Goal: Task Accomplishment & Management: Use online tool/utility

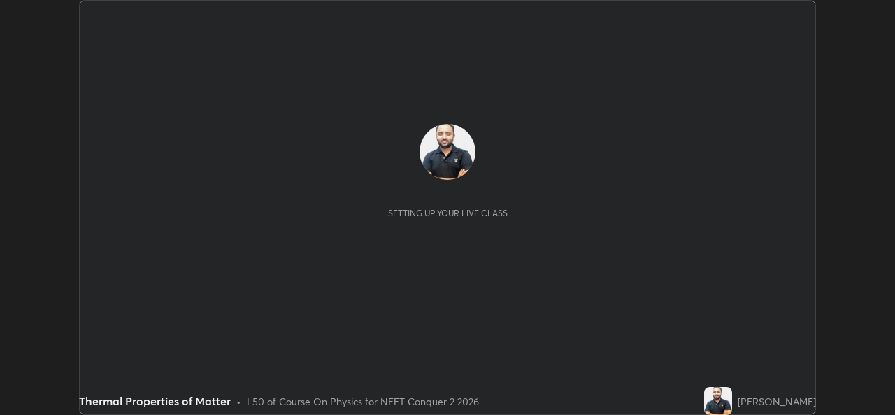
scroll to position [415, 894]
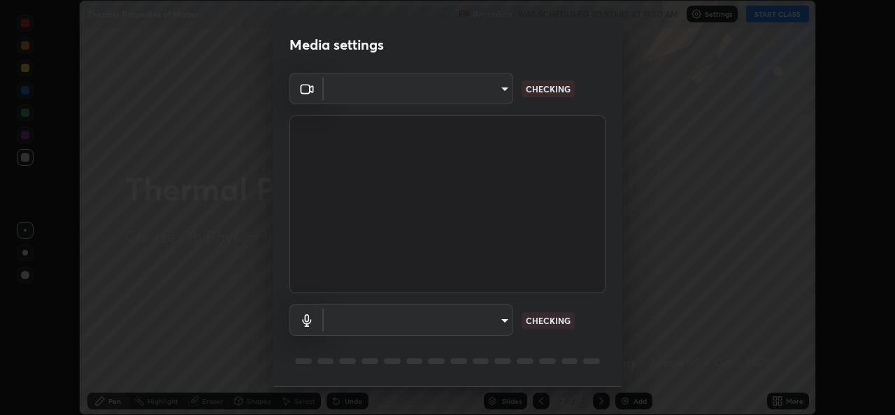
type input "49ae221ac10e7450fae1aa5d9d074b6745a4d7b76778b29691f85c0d3e1dda1d"
type input "communications"
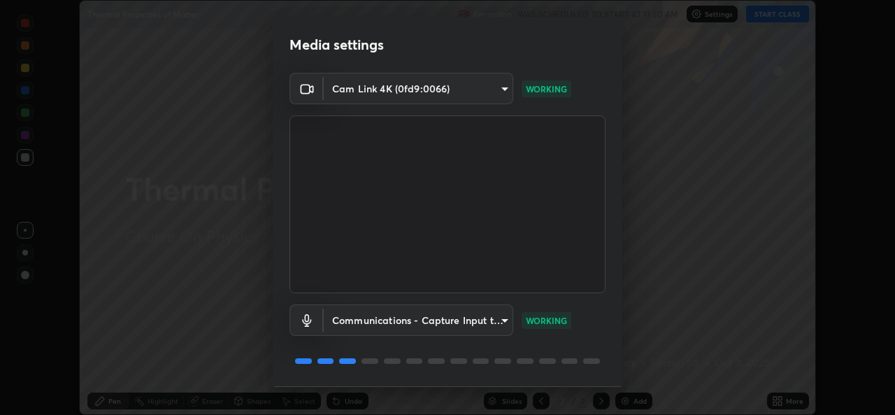
scroll to position [44, 0]
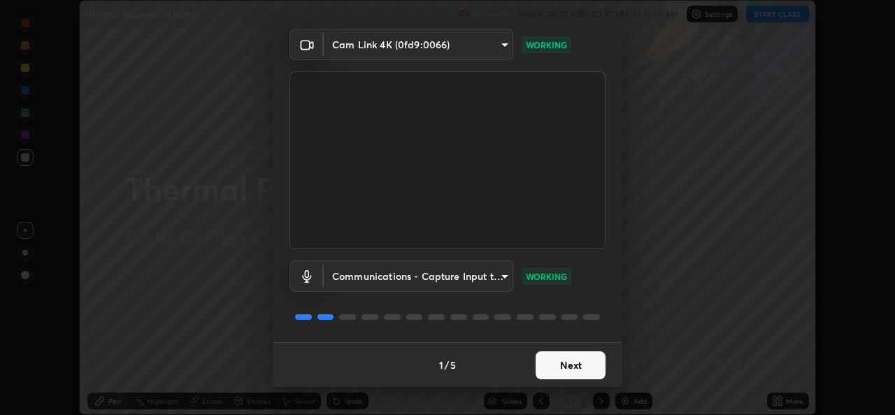
click at [575, 366] on button "Next" at bounding box center [571, 365] width 70 height 28
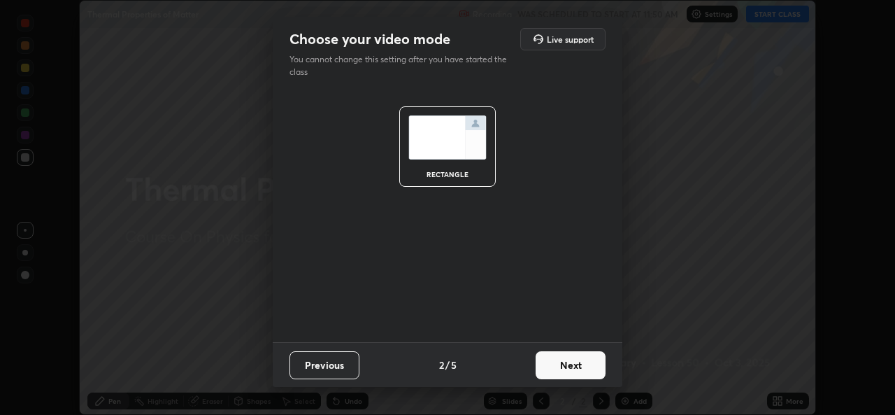
click at [573, 369] on button "Next" at bounding box center [571, 365] width 70 height 28
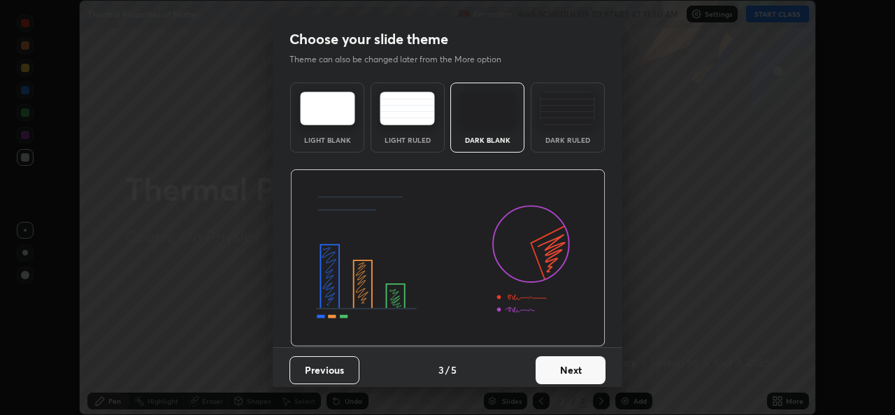
click at [575, 369] on button "Next" at bounding box center [571, 370] width 70 height 28
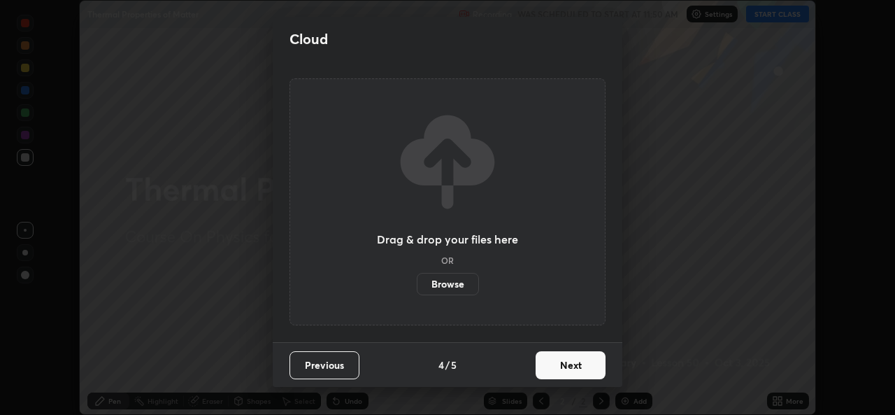
click at [575, 369] on button "Next" at bounding box center [571, 365] width 70 height 28
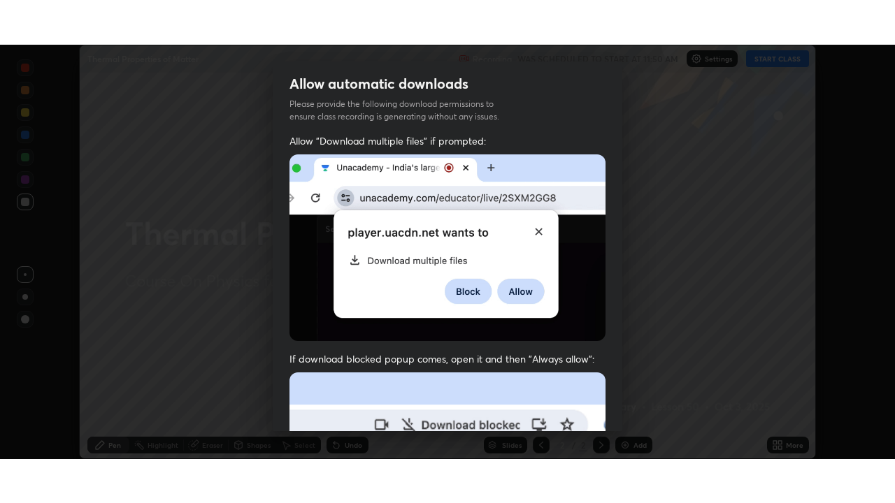
scroll to position [329, 0]
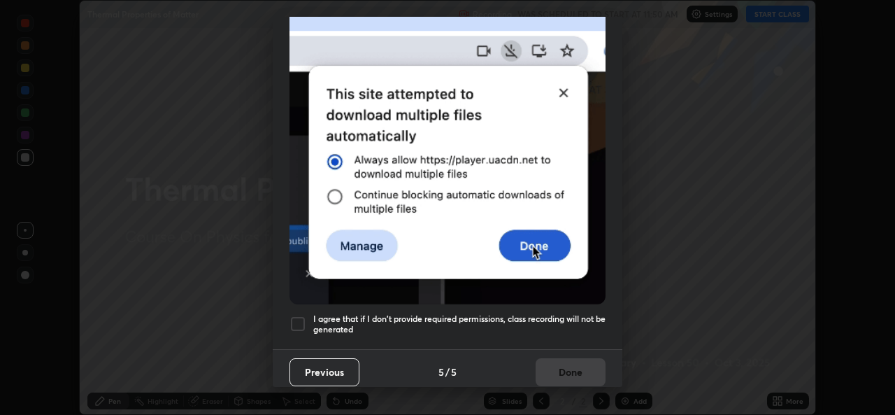
click at [297, 316] on div at bounding box center [297, 323] width 17 height 17
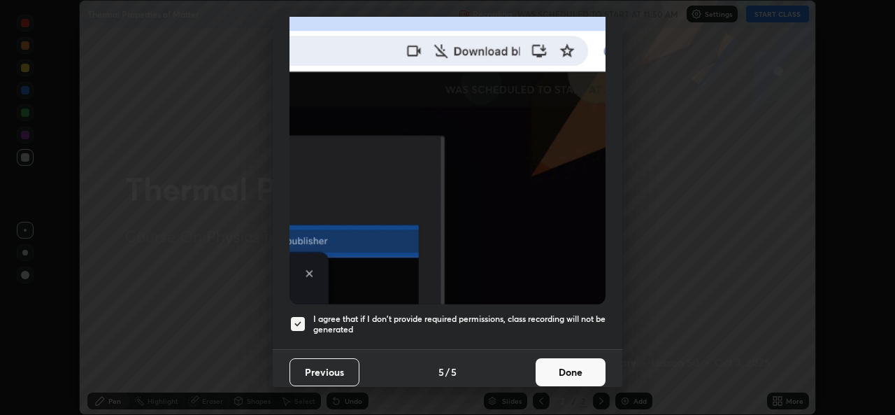
click at [560, 363] on button "Done" at bounding box center [571, 372] width 70 height 28
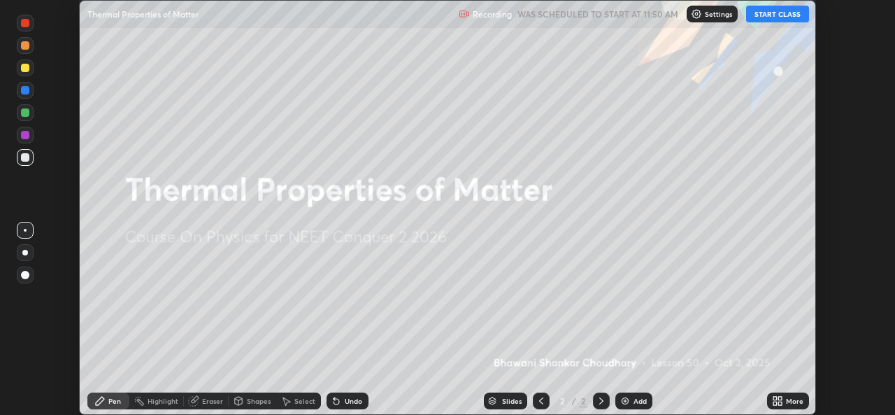
click at [778, 399] on icon at bounding box center [779, 397] width 3 height 3
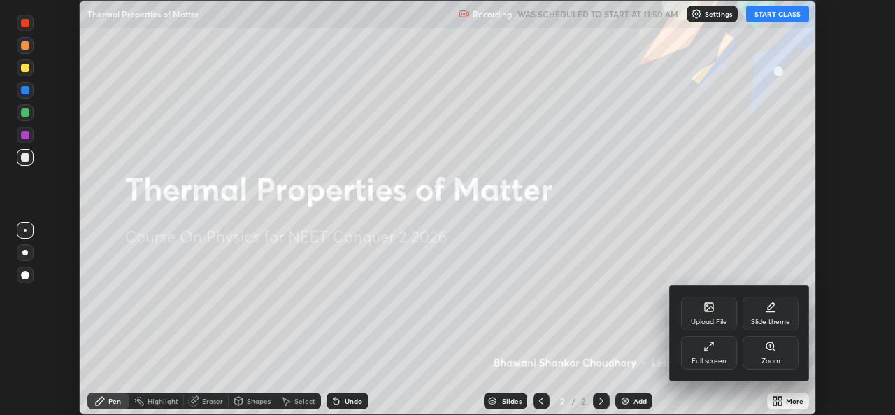
click at [709, 350] on icon at bounding box center [708, 346] width 11 height 11
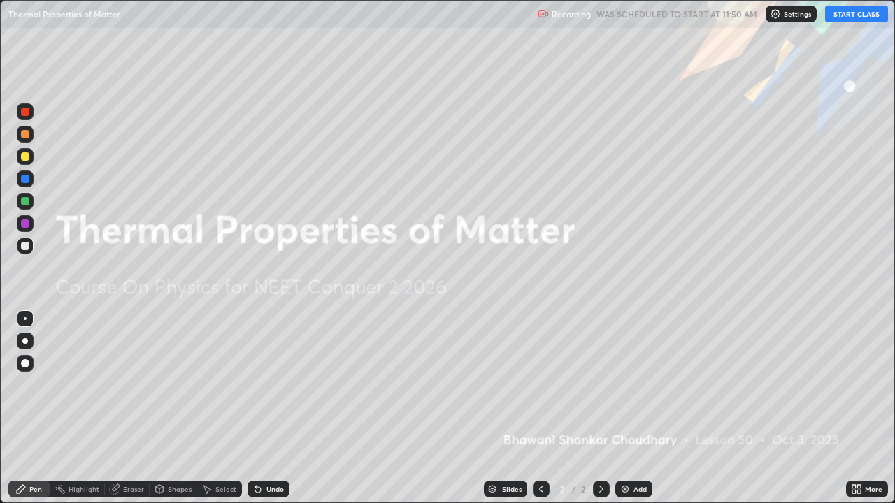
scroll to position [503, 895]
click at [851, 15] on button "START CLASS" at bounding box center [856, 14] width 63 height 17
click at [634, 414] on div "Add" at bounding box center [640, 489] width 13 height 7
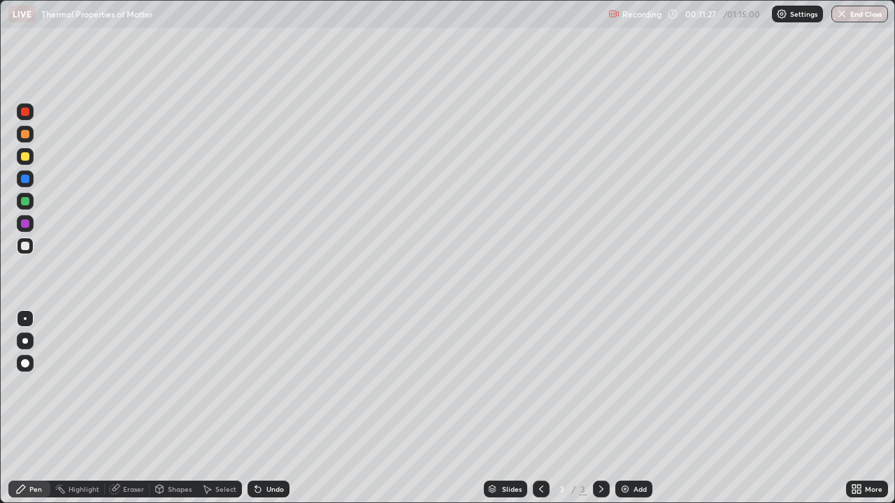
click at [637, 414] on div "Add" at bounding box center [640, 489] width 13 height 7
click at [631, 414] on div "Add" at bounding box center [633, 489] width 37 height 17
click at [624, 414] on img at bounding box center [625, 489] width 11 height 11
click at [123, 414] on div "Eraser" at bounding box center [133, 489] width 21 height 7
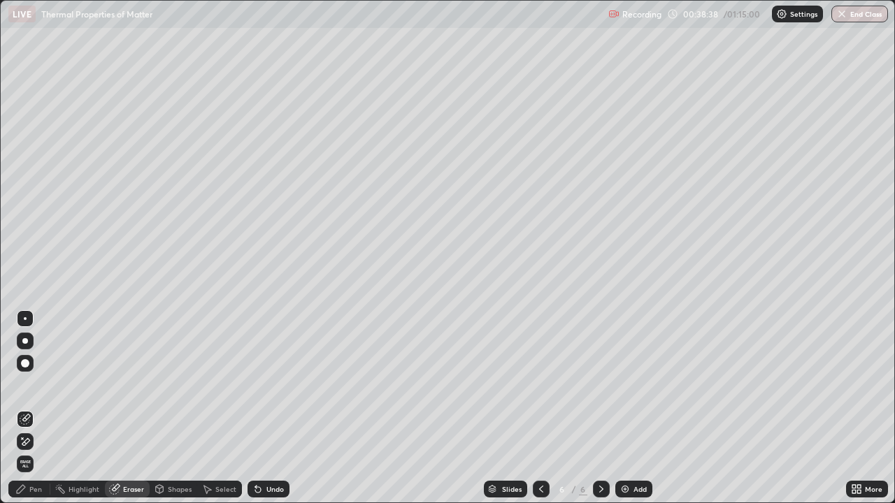
click at [29, 414] on div "Pen" at bounding box center [29, 489] width 42 height 17
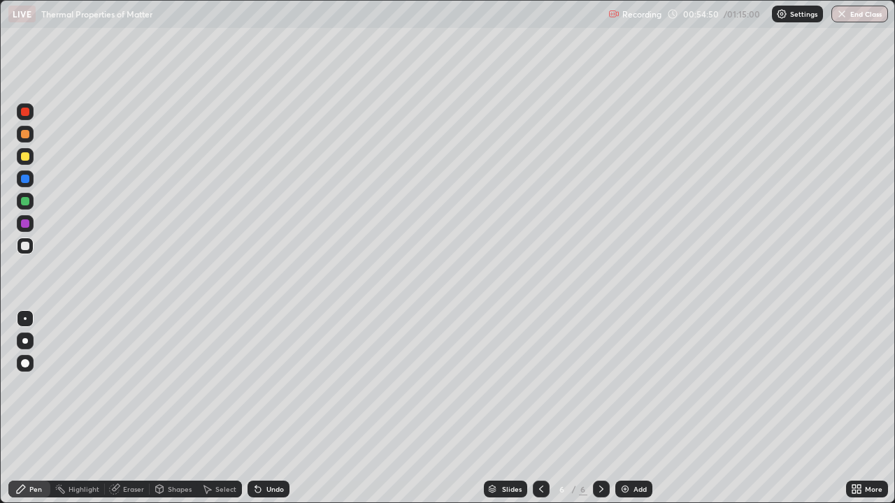
click at [627, 414] on img at bounding box center [625, 489] width 11 height 11
click at [861, 17] on button "End Class" at bounding box center [859, 14] width 57 height 17
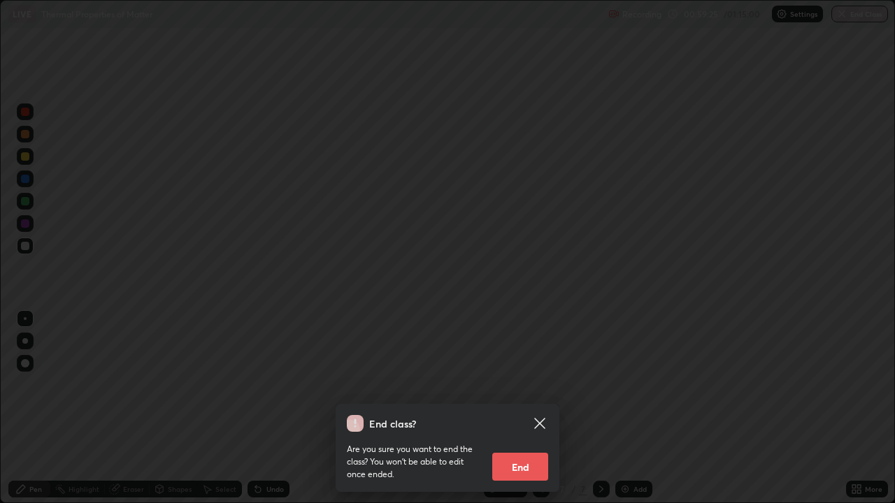
click at [518, 414] on button "End" at bounding box center [520, 467] width 56 height 28
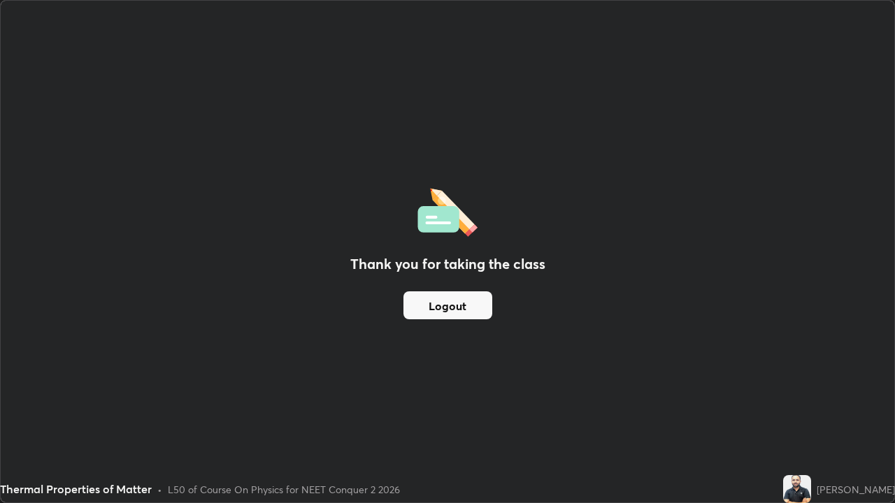
click at [450, 308] on button "Logout" at bounding box center [447, 306] width 89 height 28
